Goal: Task Accomplishment & Management: Complete application form

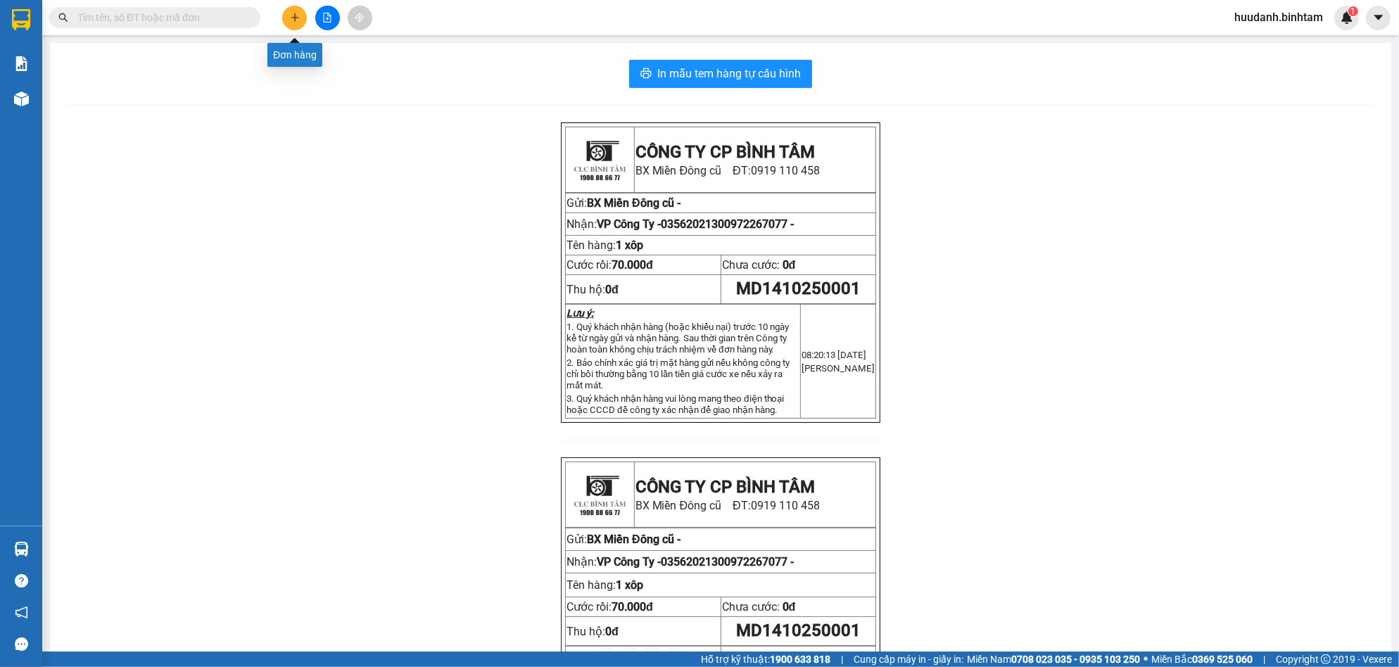
click at [295, 16] on icon "plus" at bounding box center [294, 17] width 1 height 8
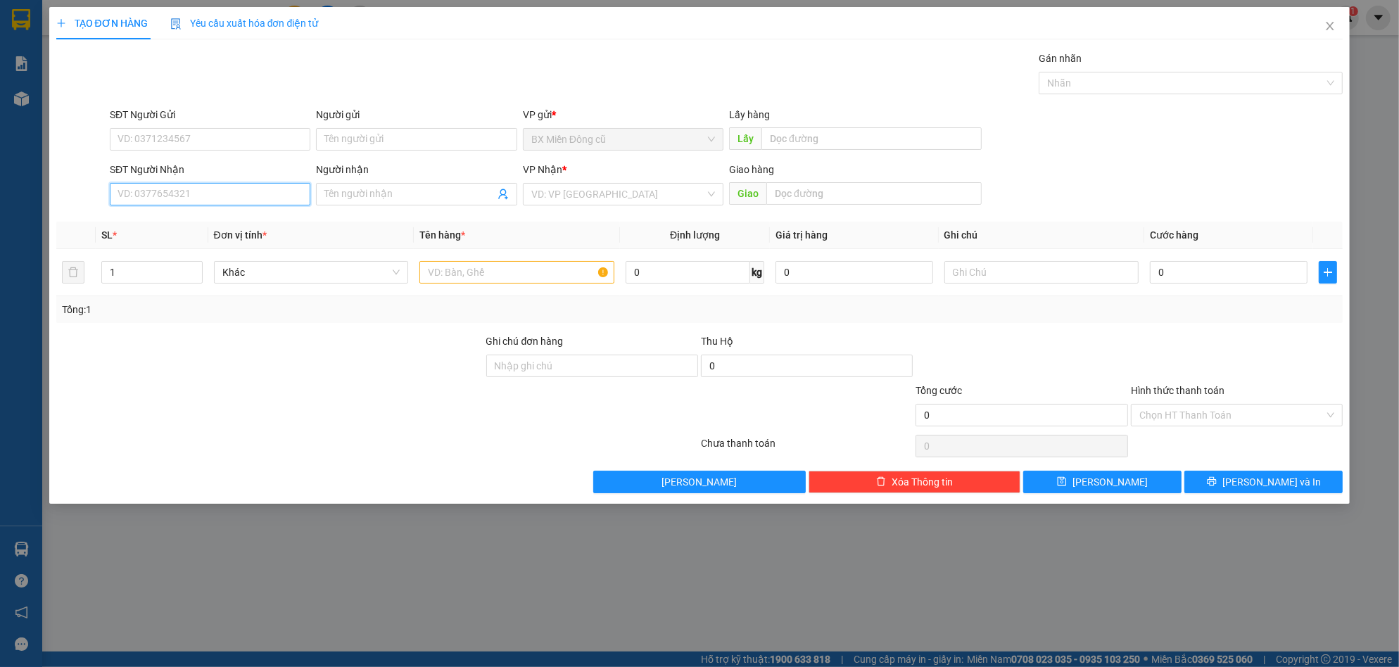
click at [275, 191] on input "SĐT Người Nhận" at bounding box center [210, 194] width 201 height 23
type input "0941255022"
click at [216, 224] on div "0941255022" at bounding box center [210, 222] width 184 height 15
type input "nghĩa hành"
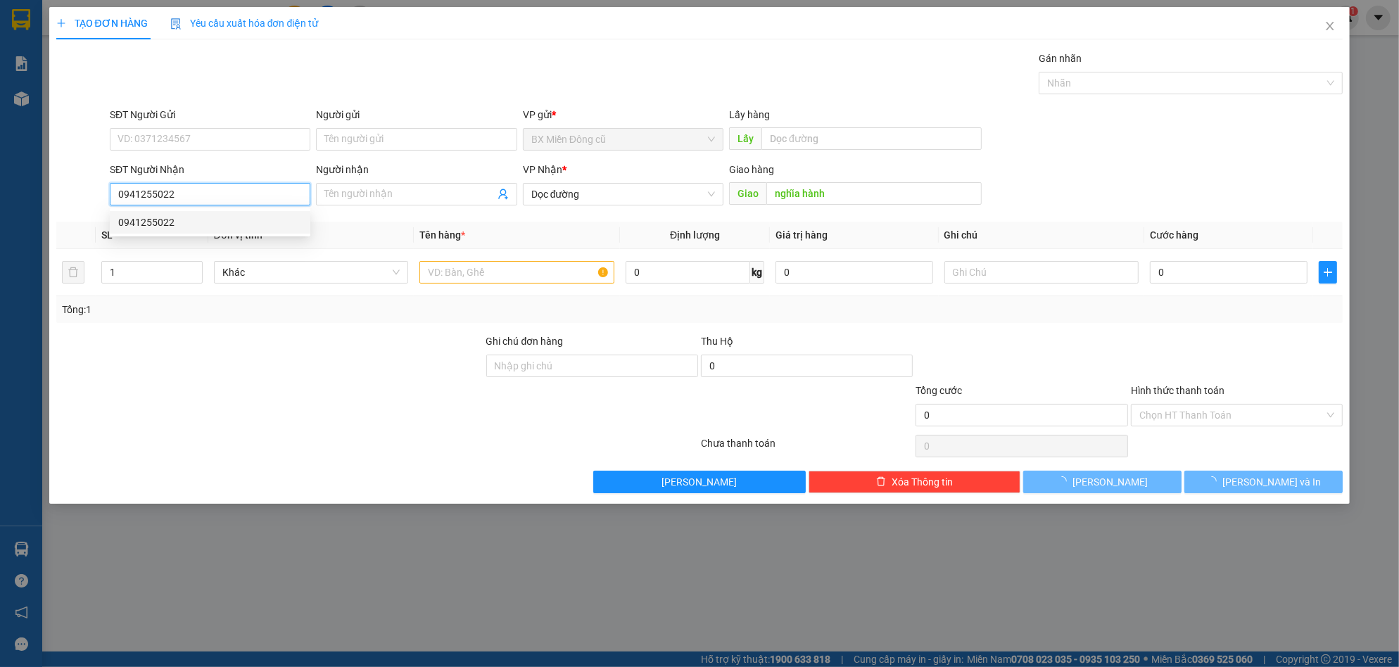
type input "60.000"
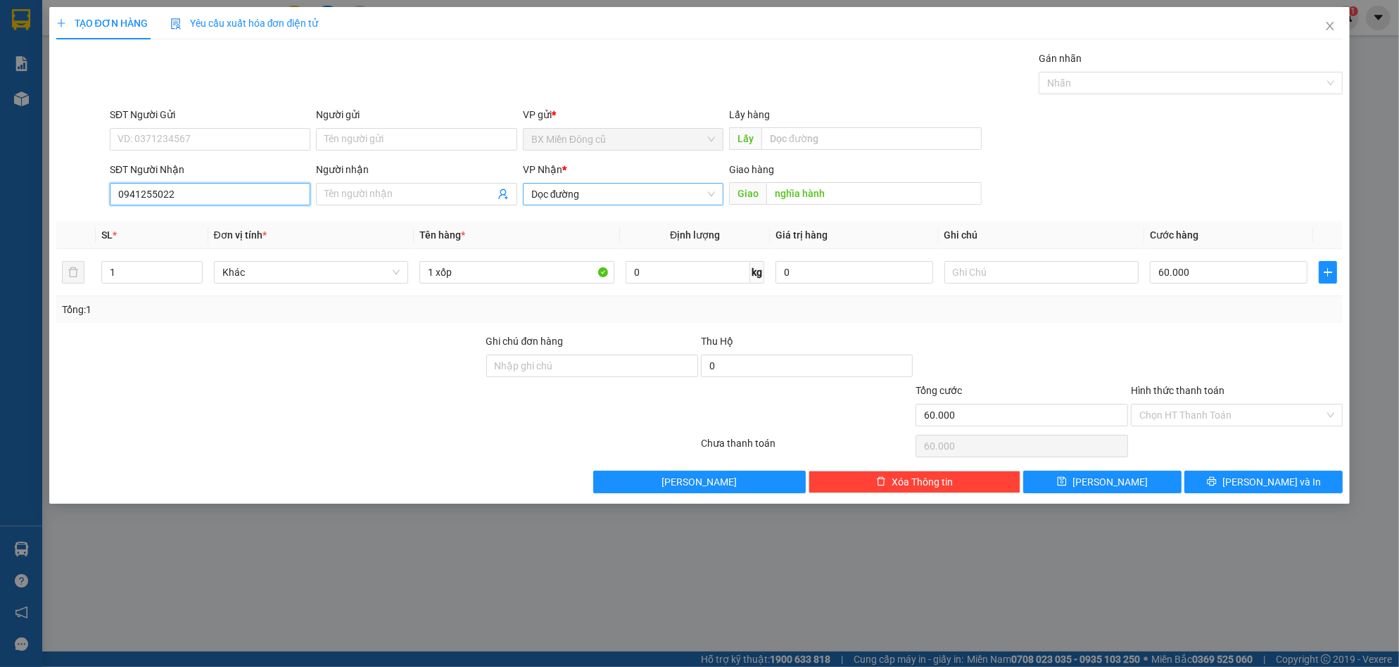
click at [633, 191] on span "Dọc đường" at bounding box center [623, 194] width 184 height 21
type input "0941255022"
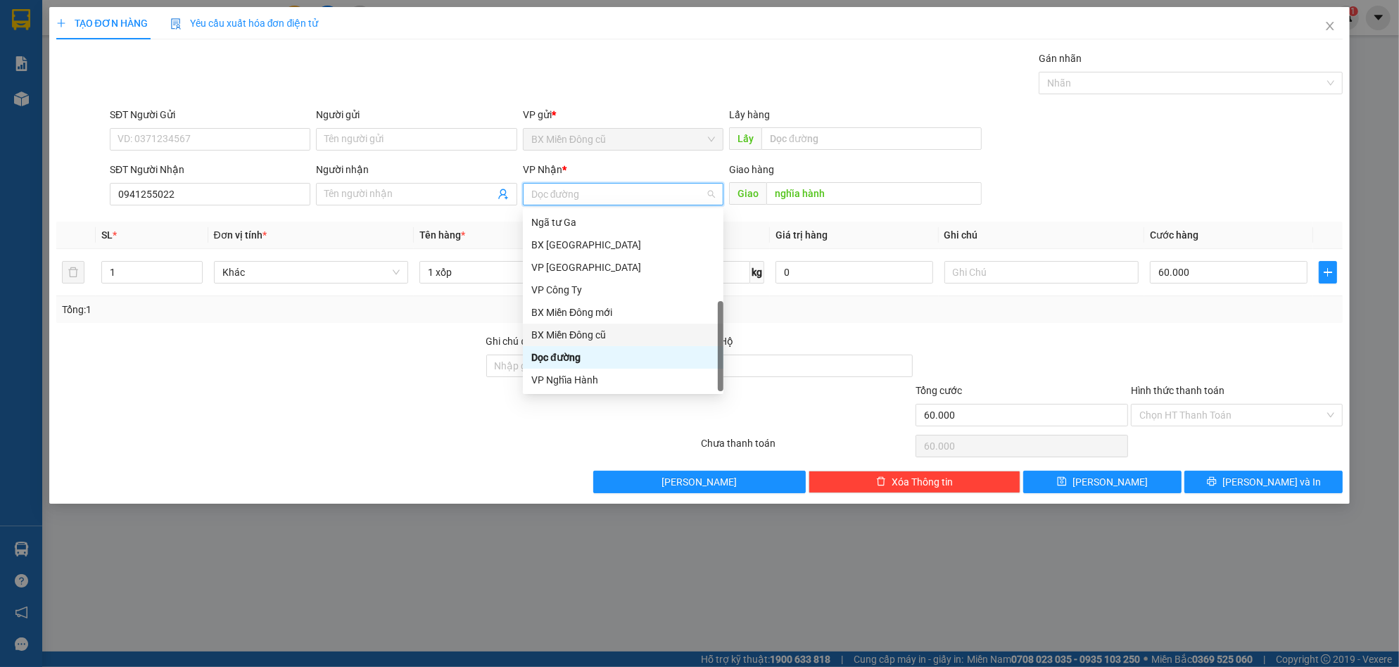
scroll to position [45, 0]
click at [587, 376] on div "VP Nghĩa Hành" at bounding box center [623, 379] width 184 height 15
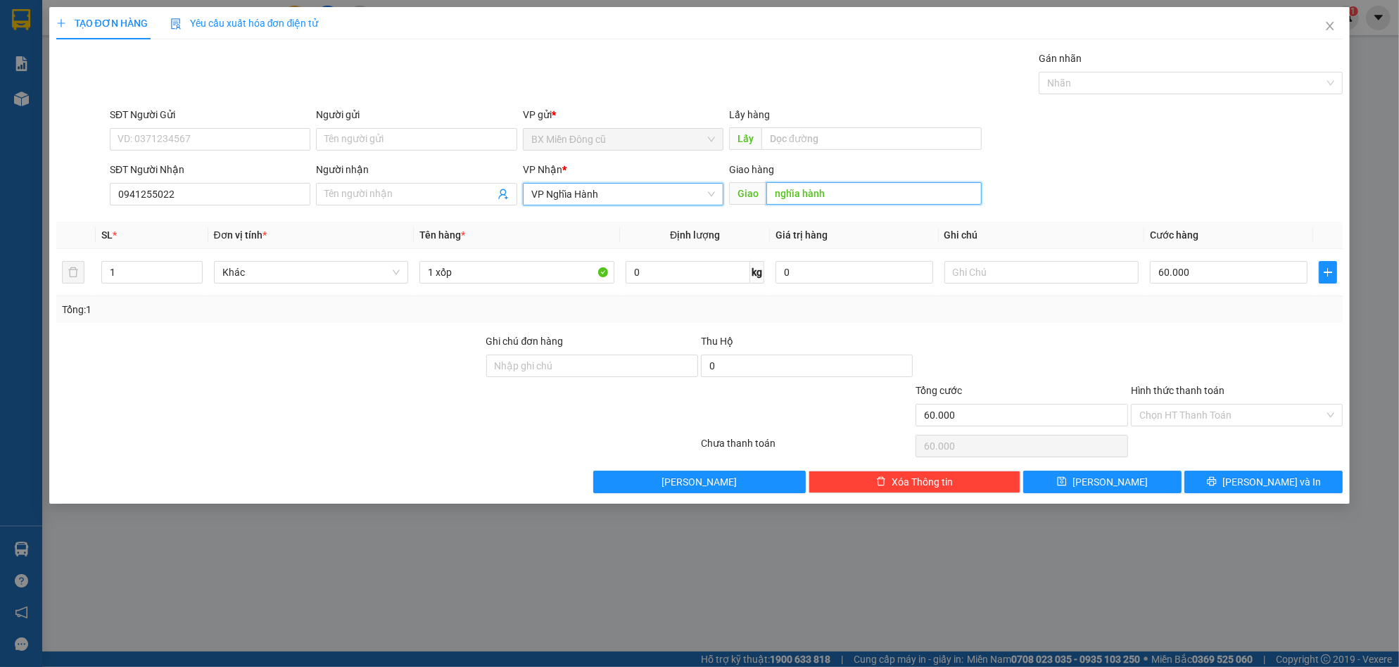
click at [851, 196] on input "nghĩa hành" at bounding box center [873, 193] width 215 height 23
paste input "ành"
paste input "ê"
paste input "ệ"
type input "hành thiện"
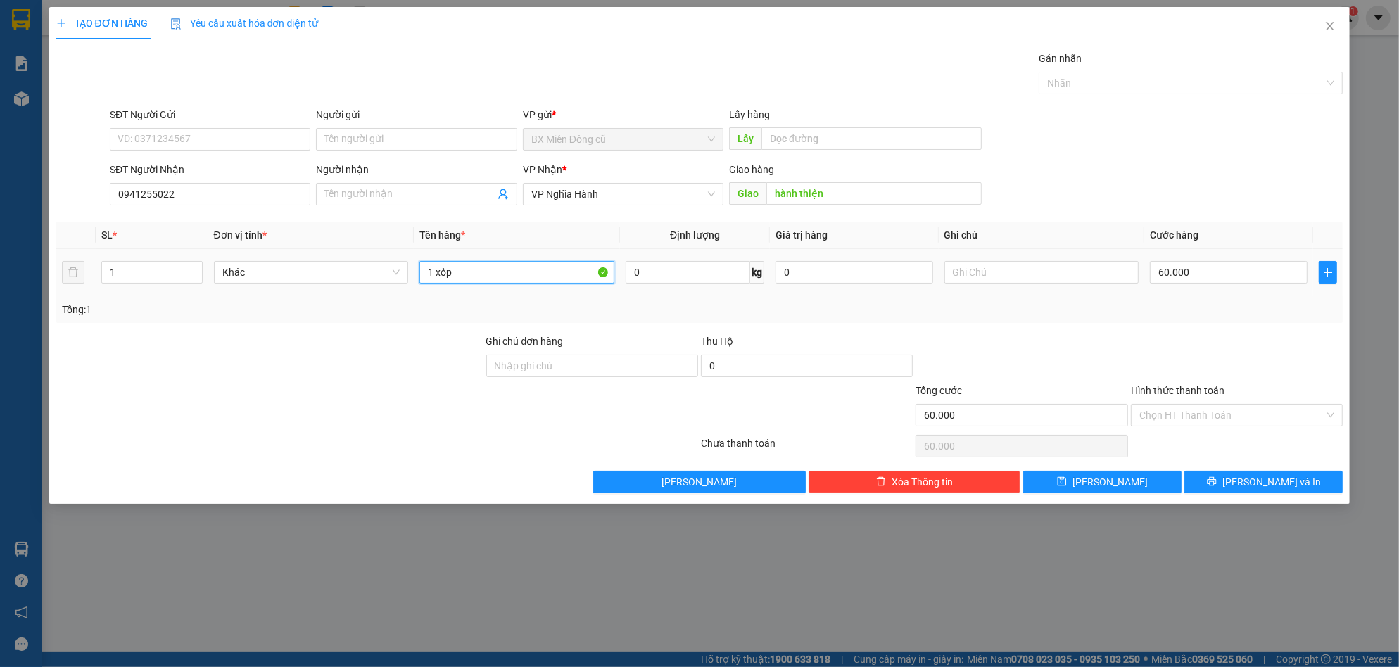
click at [547, 276] on input "1 xốp" at bounding box center [516, 272] width 195 height 23
paste input "ùng"
paste input "â"
type input "1 thùng giây"
click at [1214, 269] on input "60.000" at bounding box center [1229, 272] width 158 height 23
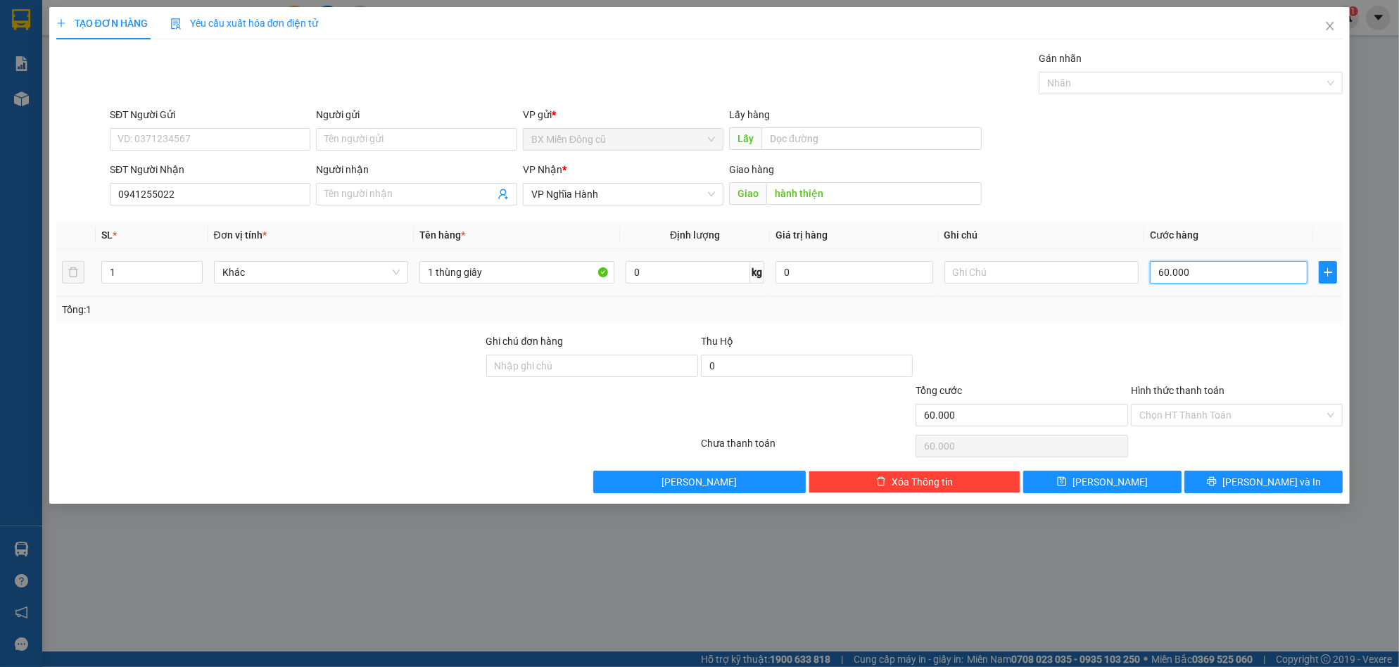
type input "0"
type input "1"
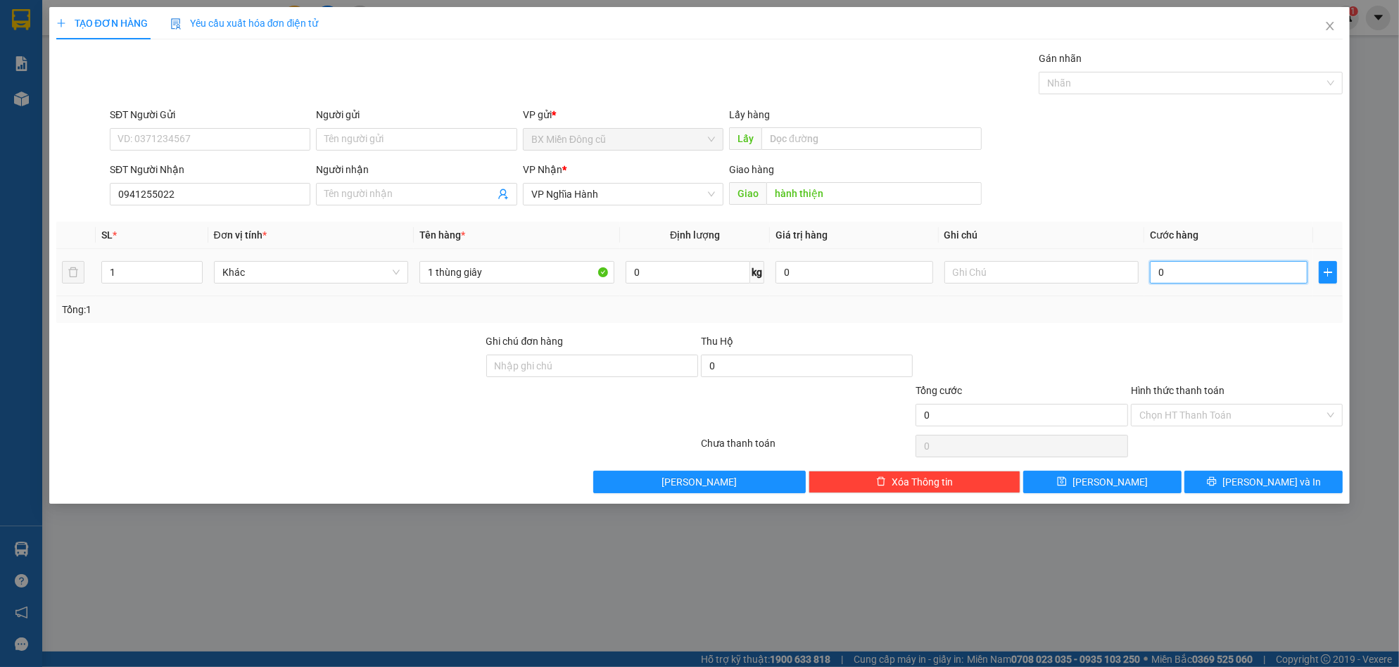
type input "01"
type input "10"
type input "0.100"
type input "100"
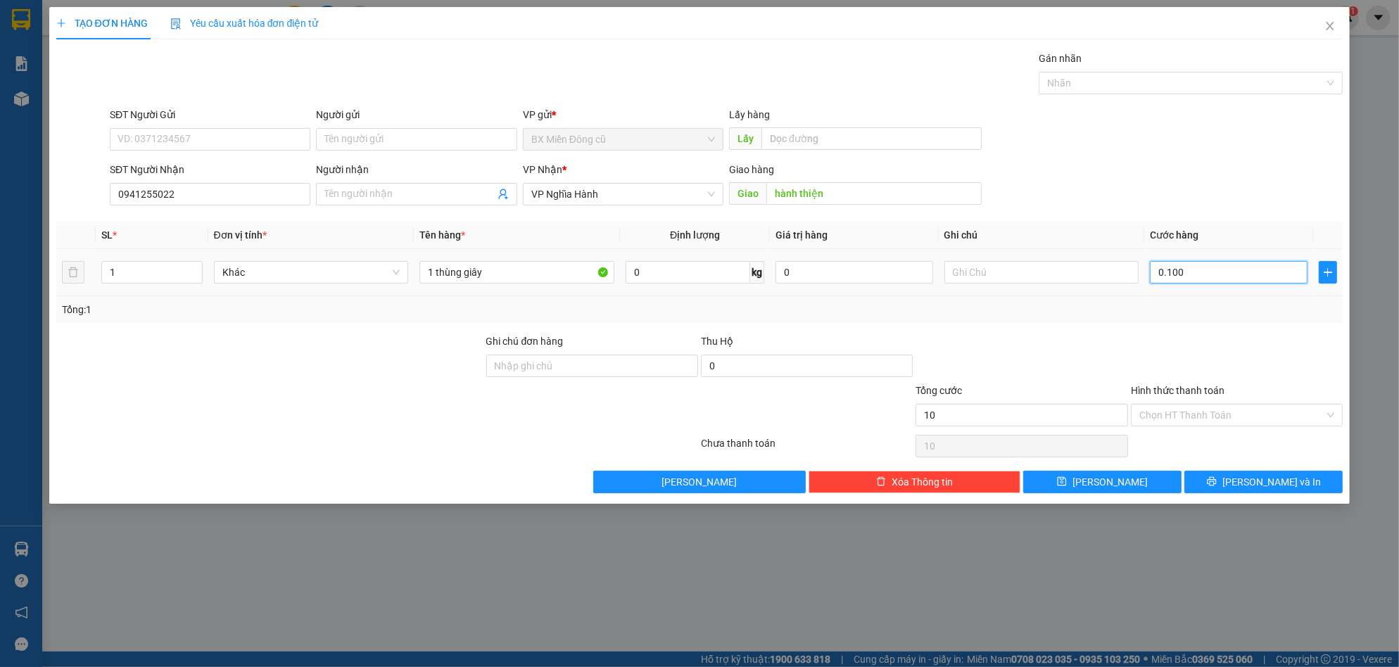
type input "100"
type input "1.000"
type input "01.000"
type input "10.000"
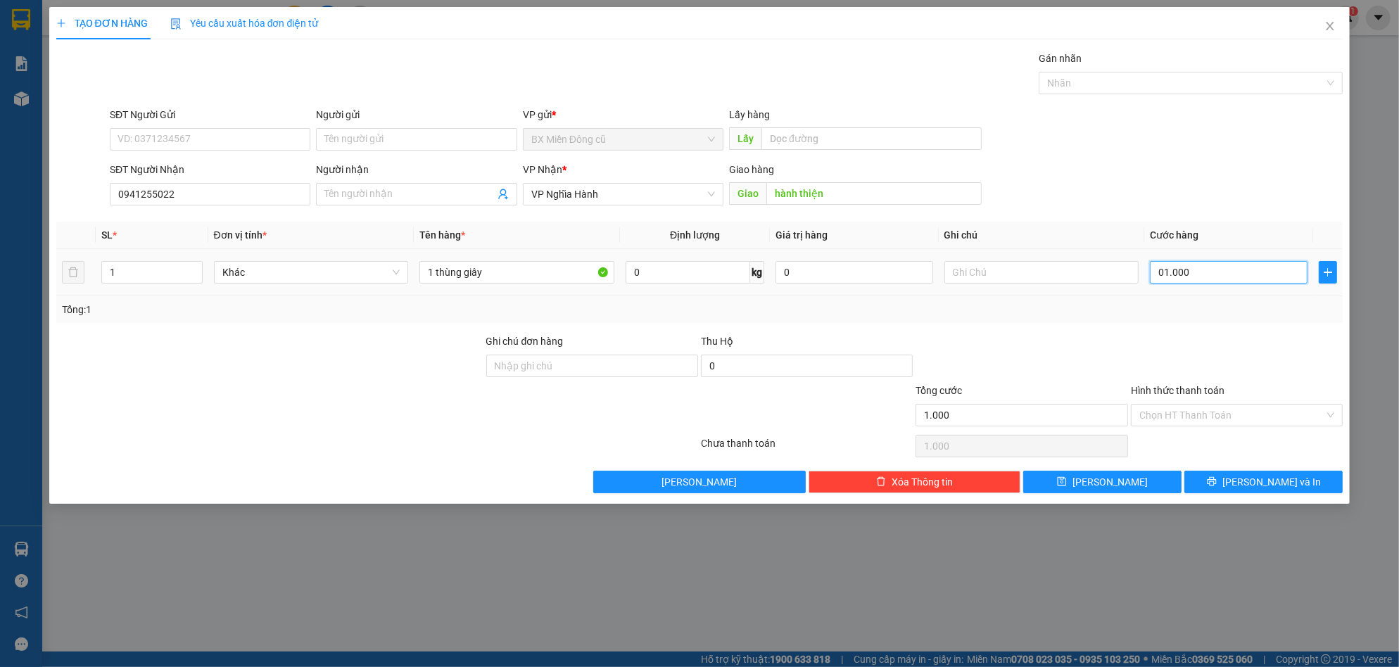
type input "10.000"
type input "0.100.000"
type input "100.000"
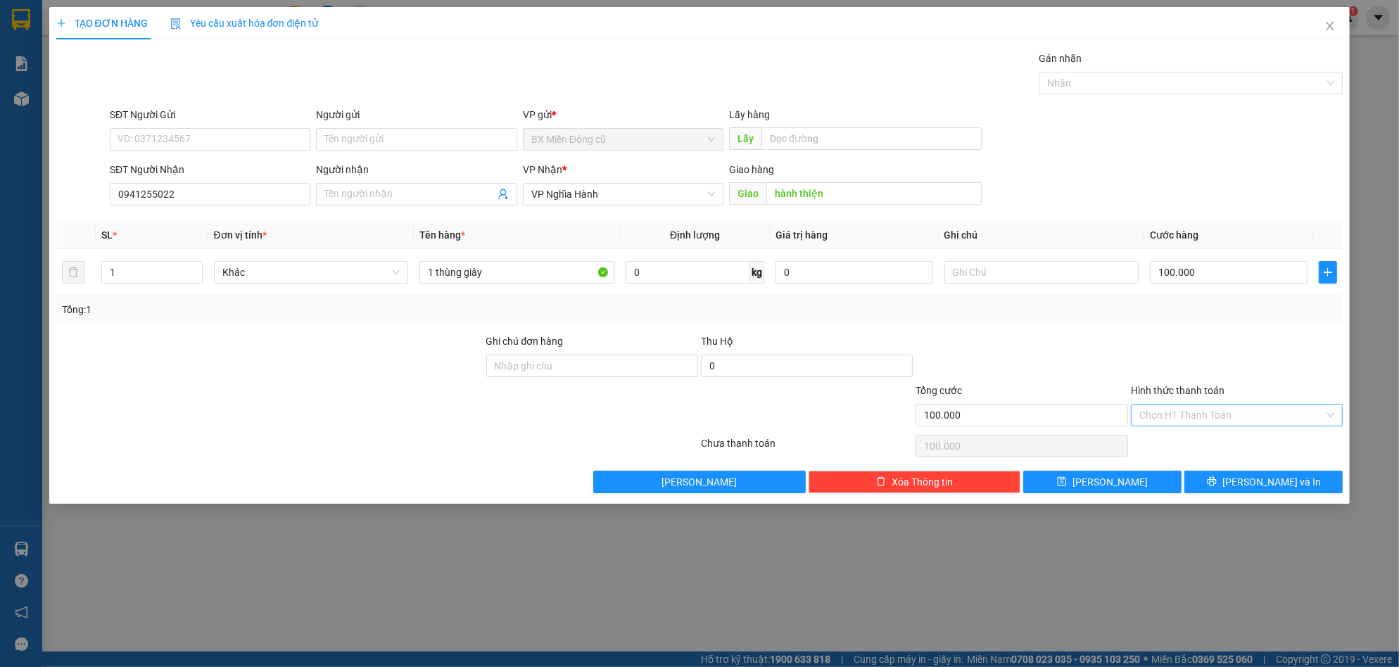
click at [1183, 414] on input "Hình thức thanh toán" at bounding box center [1231, 415] width 185 height 21
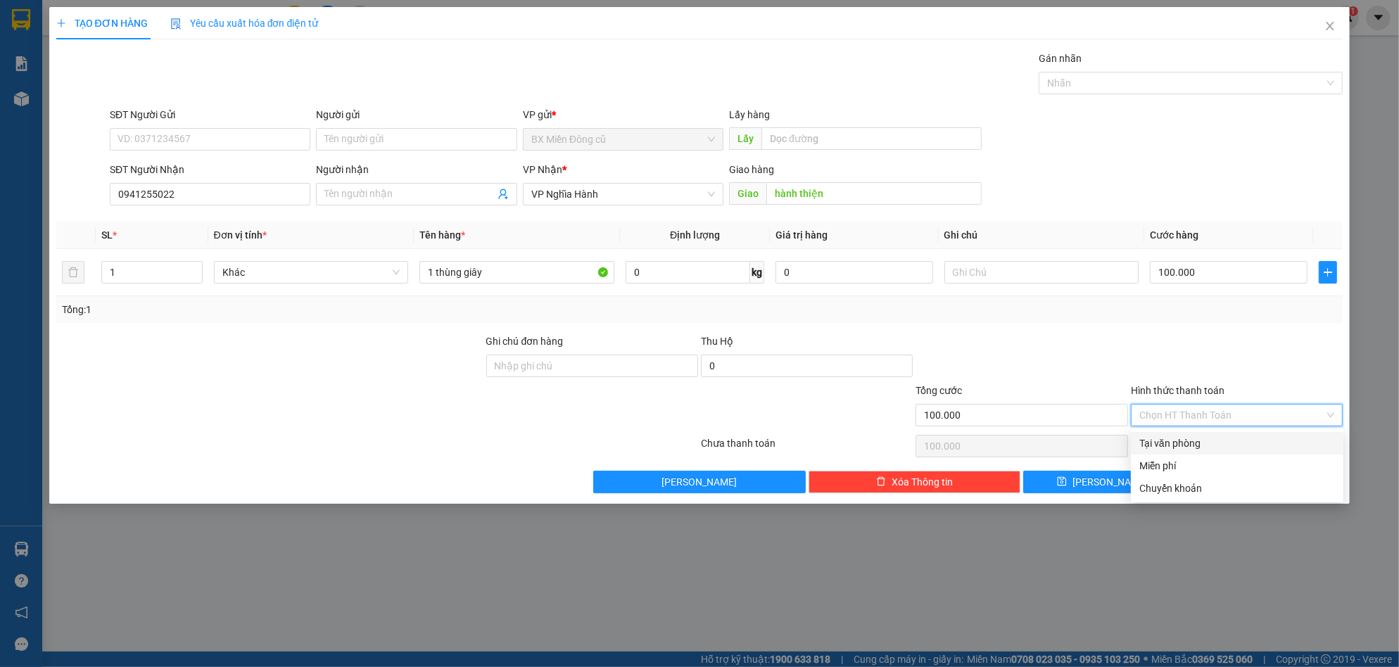
click at [1176, 442] on div "Tại văn phòng" at bounding box center [1237, 442] width 196 height 15
type input "0"
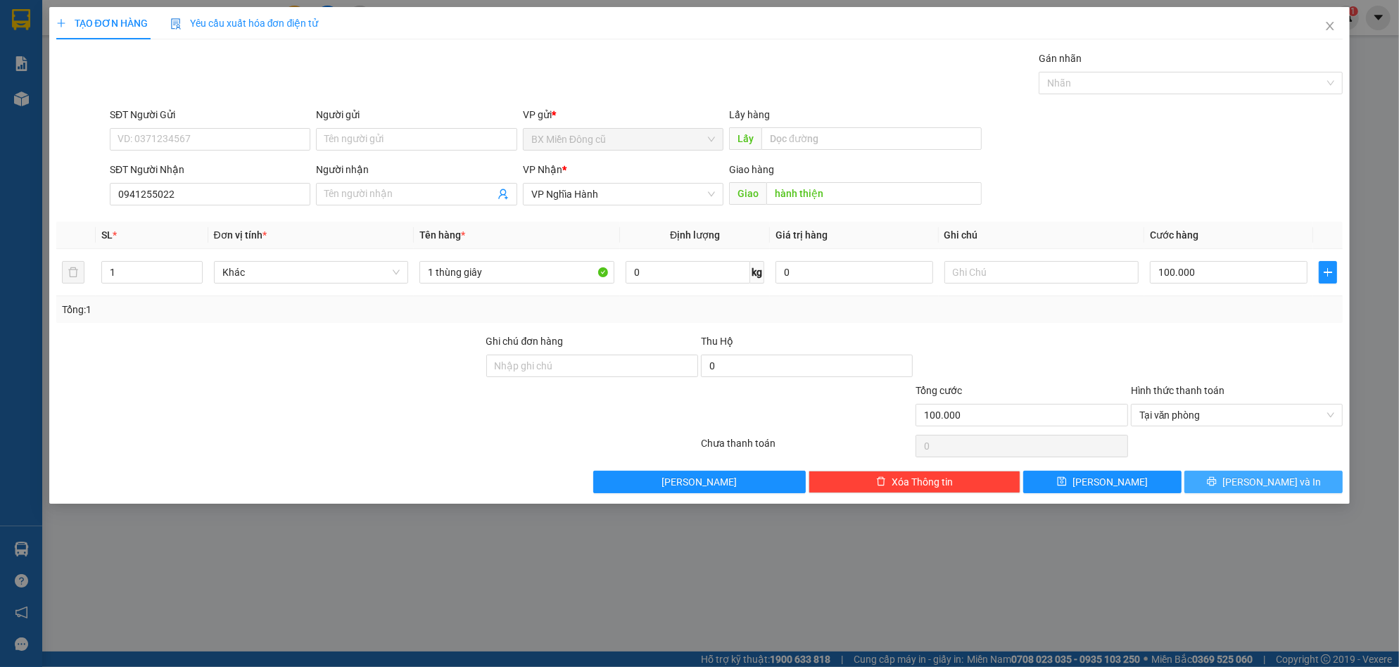
click at [1224, 477] on button "[PERSON_NAME] và In" at bounding box center [1263, 482] width 158 height 23
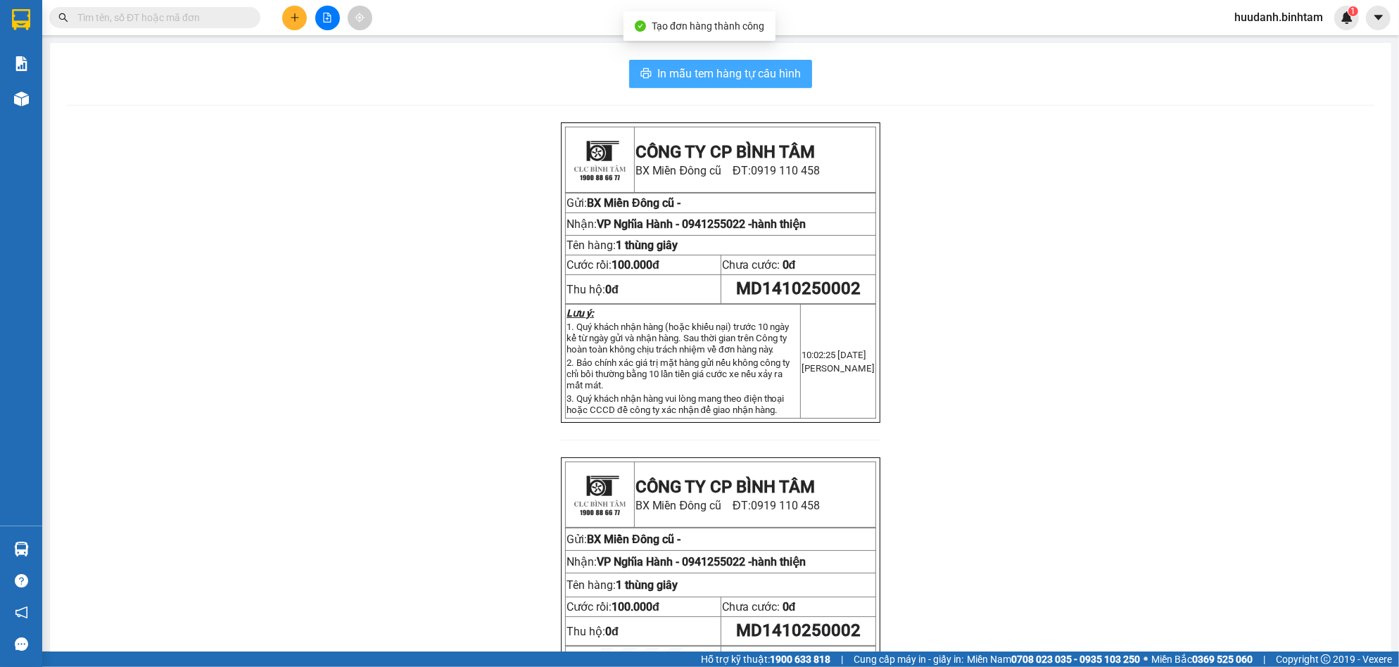
click at [777, 63] on button "In mẫu tem hàng tự cấu hình" at bounding box center [720, 74] width 183 height 28
